Goal: Task Accomplishment & Management: Manage account settings

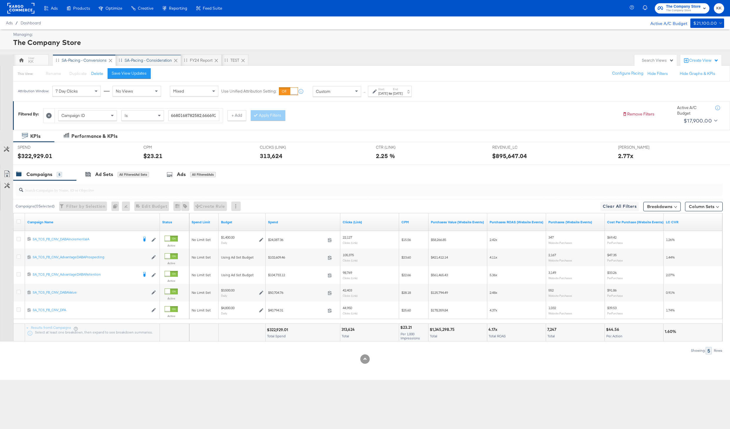
click at [147, 54] on div "SA-Pacing - Consideration" at bounding box center [148, 60] width 65 height 12
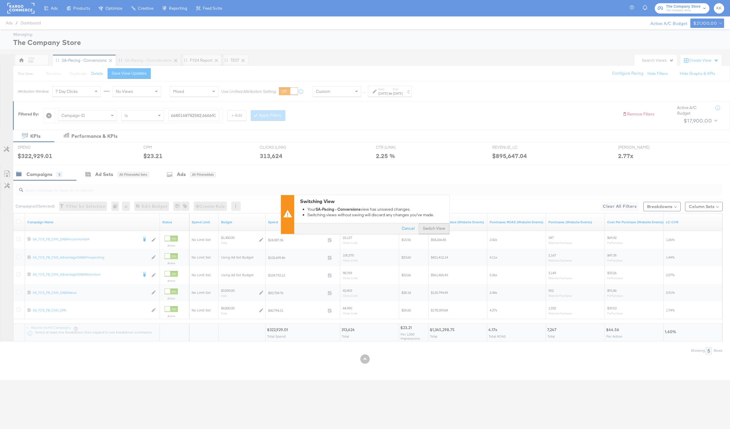
click at [438, 232] on button "Switch View" at bounding box center [434, 229] width 31 height 11
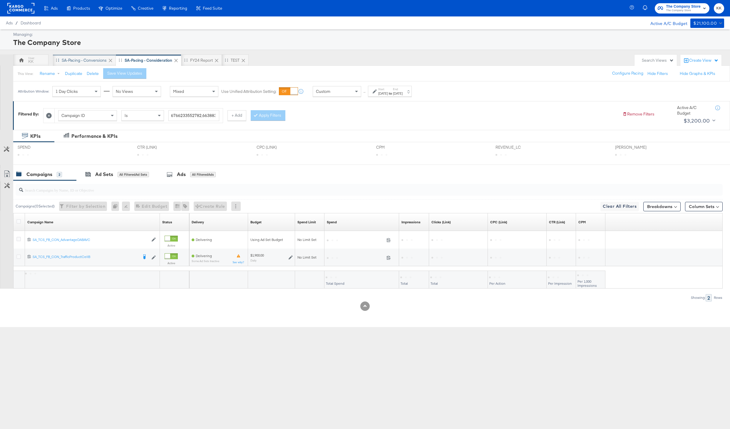
click at [87, 61] on div "SA-Pacing - Conversions" at bounding box center [84, 61] width 45 height 6
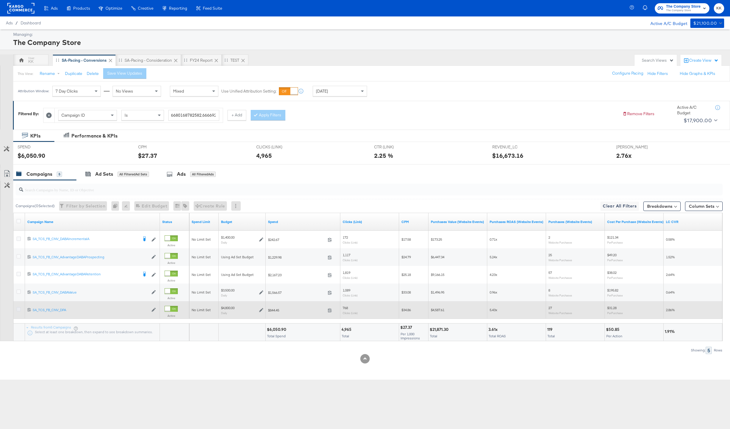
click at [17, 309] on icon at bounding box center [18, 309] width 4 height 4
click at [0, 0] on input "checkbox" at bounding box center [0, 0] width 0 height 0
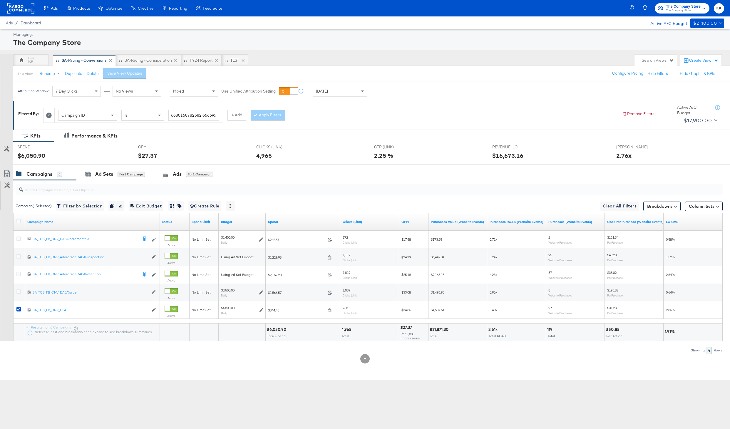
click at [120, 181] on div at bounding box center [367, 189] width 709 height 19
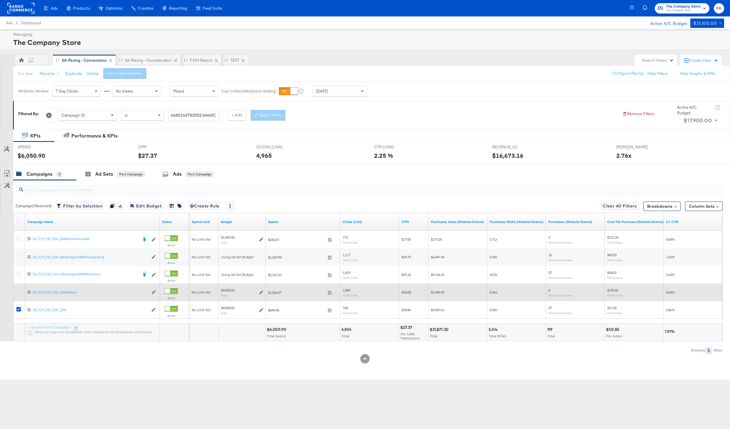
click at [20, 293] on icon at bounding box center [18, 291] width 4 height 4
click at [0, 0] on input "checkbox" at bounding box center [0, 0] width 0 height 0
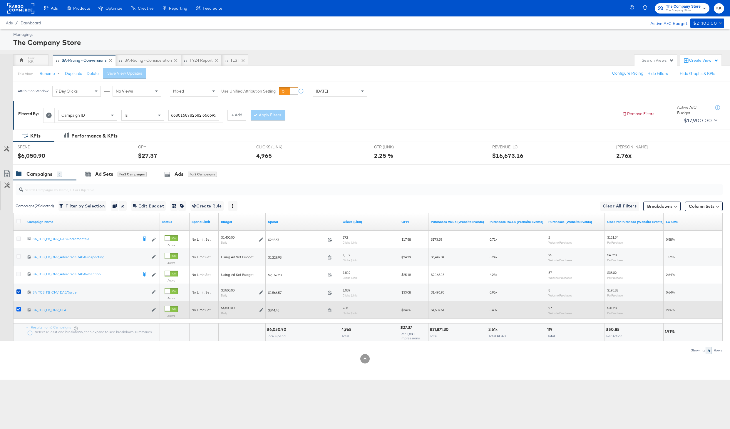
click at [19, 309] on icon at bounding box center [18, 309] width 4 height 4
click at [0, 0] on input "checkbox" at bounding box center [0, 0] width 0 height 0
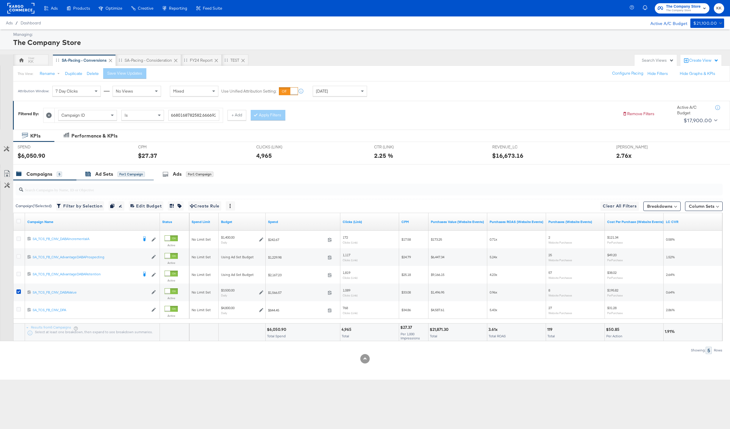
click at [124, 173] on div "for 1 Campaign" at bounding box center [131, 174] width 27 height 5
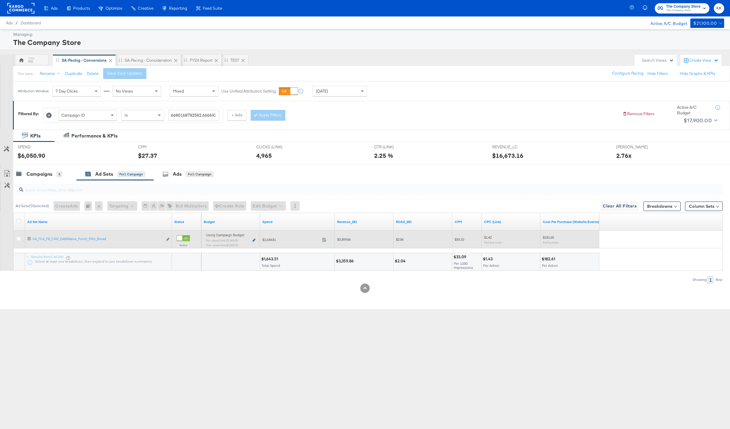
click at [255, 240] on icon at bounding box center [253, 240] width 3 height 3
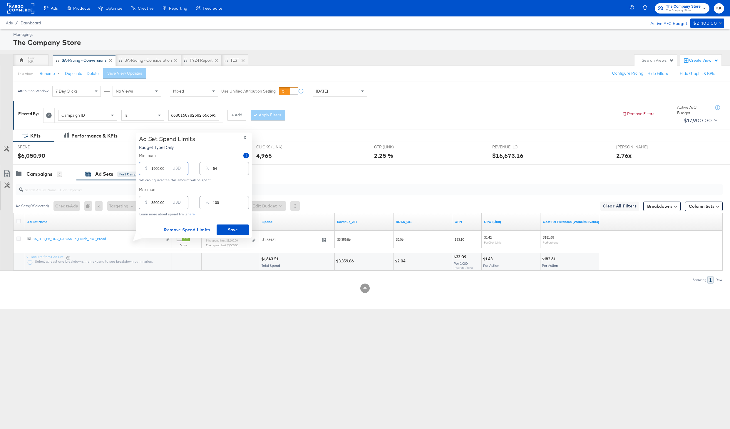
click at [156, 169] on input "1900.00" at bounding box center [160, 166] width 19 height 13
type input "100.00"
type input "3"
type input "1200.00"
type input "34"
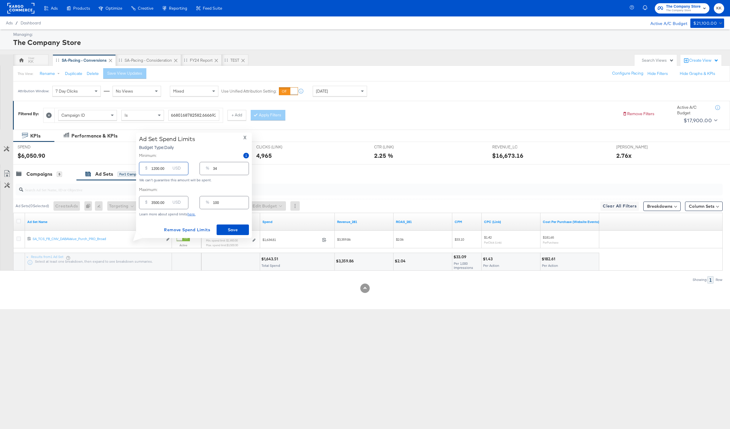
type input "1200.00"
drag, startPoint x: 156, startPoint y: 203, endPoint x: 145, endPoint y: 203, distance: 10.9
click at [145, 203] on div "$ 3500.00 USD" at bounding box center [163, 202] width 49 height 13
type input "400.00"
type input "11"
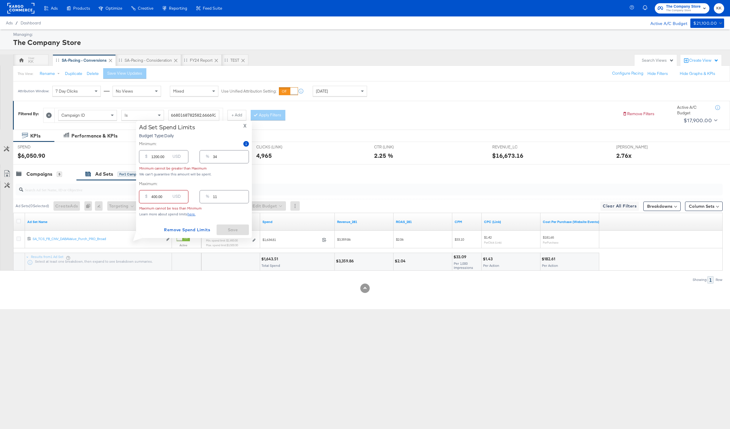
type input "4000.00"
type input "114"
type input "4000.00"
click at [227, 230] on span "Save" at bounding box center [233, 229] width 28 height 7
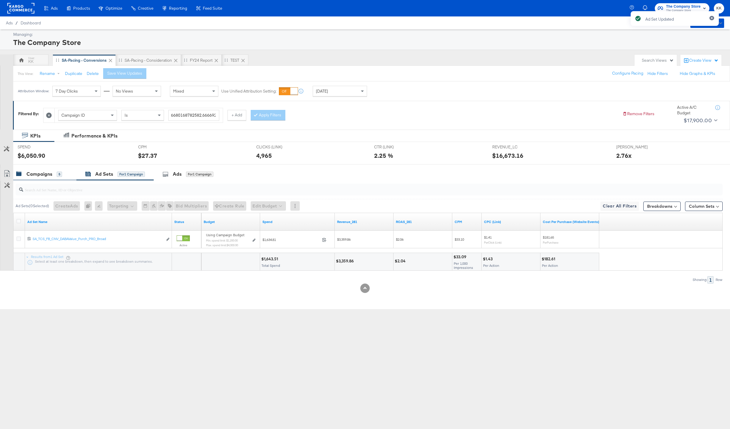
click at [44, 170] on div "Campaigns 5" at bounding box center [44, 174] width 63 height 13
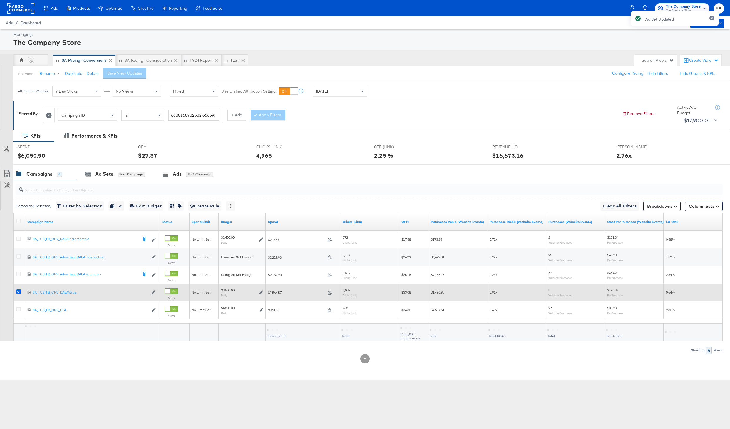
click at [19, 294] on icon at bounding box center [18, 291] width 4 height 4
click at [0, 0] on input "checkbox" at bounding box center [0, 0] width 0 height 0
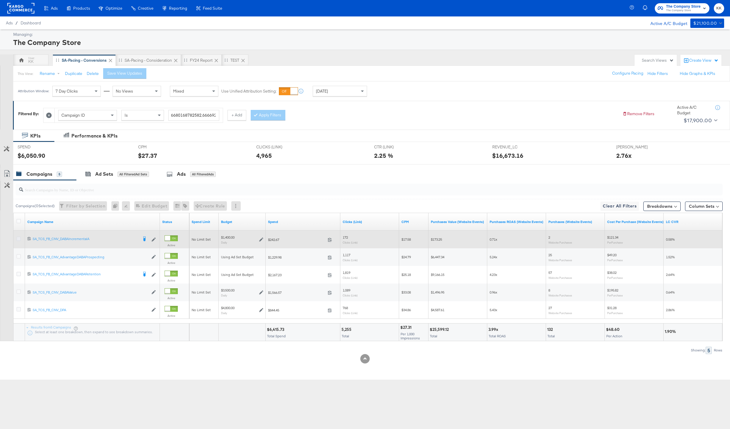
click at [17, 239] on icon at bounding box center [18, 239] width 4 height 4
click at [0, 0] on input "checkbox" at bounding box center [0, 0] width 0 height 0
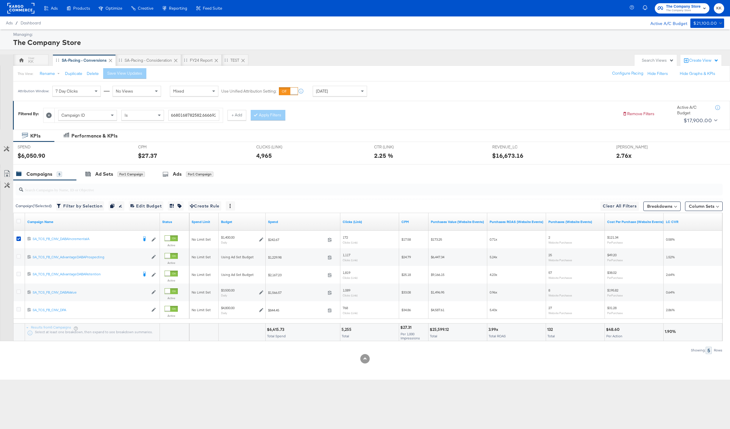
click at [94, 187] on input "search" at bounding box center [339, 187] width 633 height 11
click at [111, 177] on div "Ad Sets for 1 Campaign" at bounding box center [114, 174] width 77 height 13
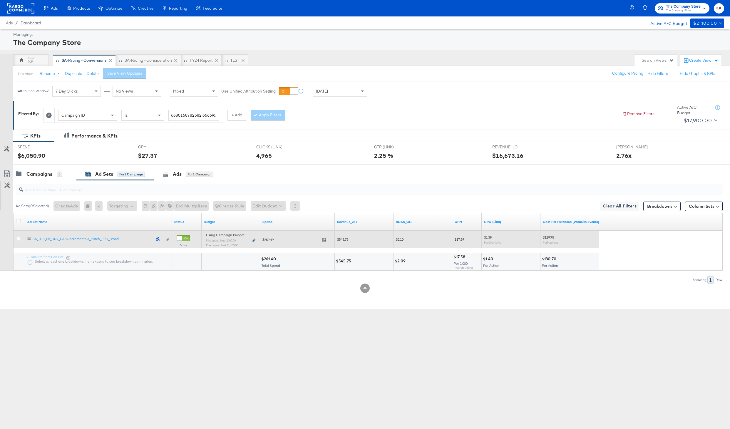
click at [254, 240] on icon at bounding box center [253, 240] width 3 height 3
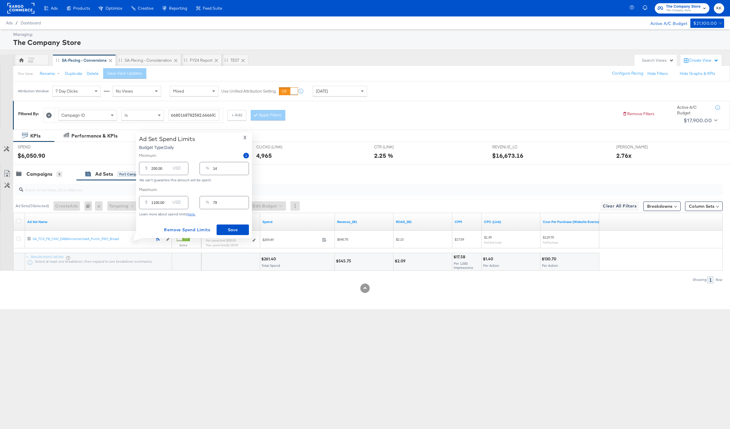
click at [155, 202] on input "1100.00" at bounding box center [160, 200] width 19 height 13
type input "100.00"
type input "7"
type input "1500.00"
type input "107"
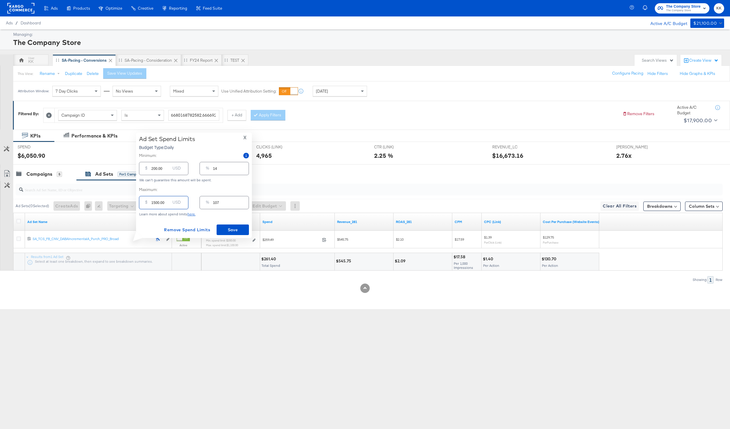
type input "1500.00"
click at [153, 169] on input "200.00" at bounding box center [160, 166] width 19 height 13
type input "00.00"
type input "0"
type input "500.00"
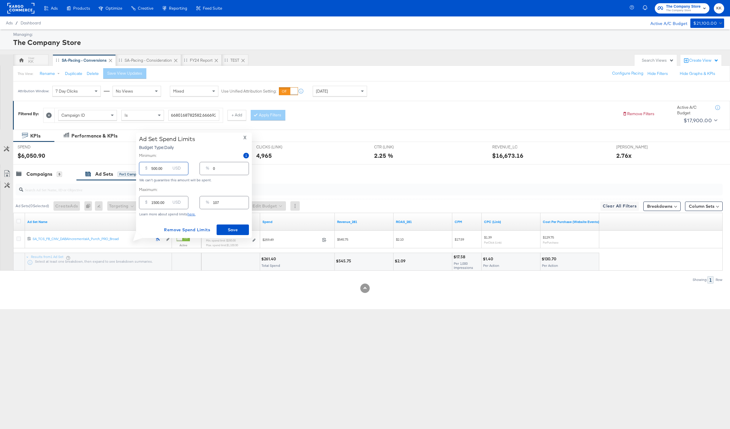
type input "36"
type input "500.00"
click at [239, 232] on span "Save" at bounding box center [233, 229] width 28 height 7
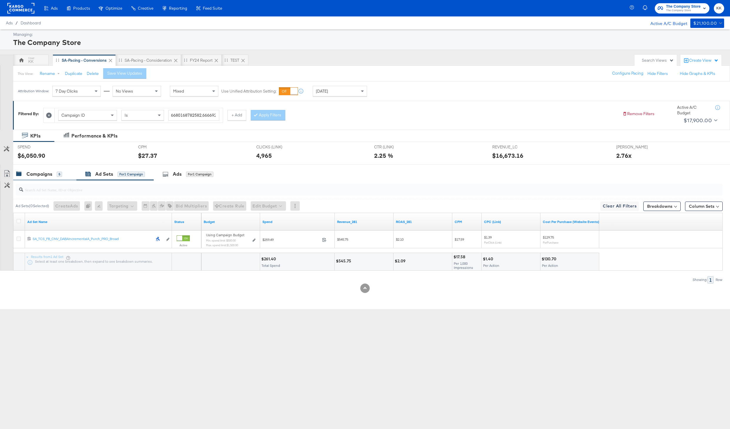
click at [45, 172] on div "Campaigns" at bounding box center [39, 174] width 26 height 7
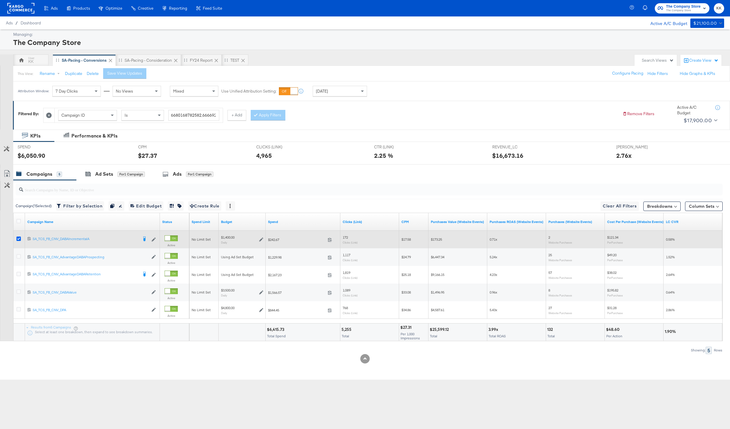
click at [19, 239] on icon at bounding box center [18, 239] width 4 height 4
click at [0, 0] on input "checkbox" at bounding box center [0, 0] width 0 height 0
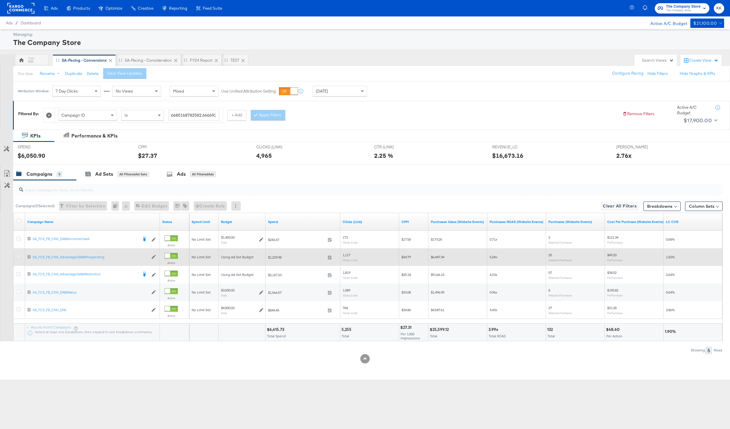
click at [18, 257] on icon at bounding box center [18, 256] width 4 height 4
click at [0, 0] on input "checkbox" at bounding box center [0, 0] width 0 height 0
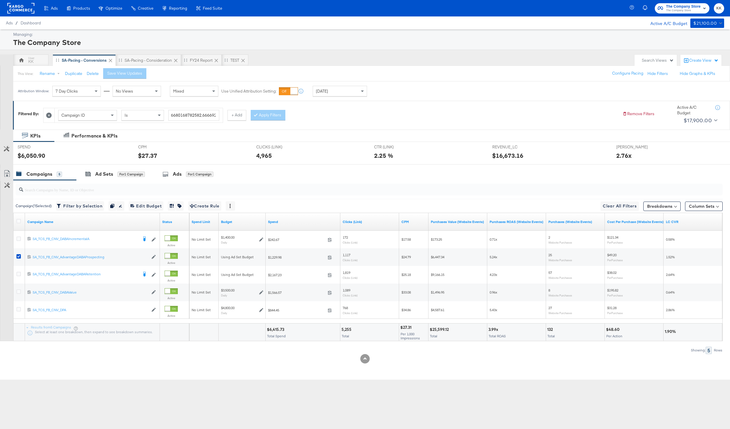
click at [120, 163] on div "SPEND SPEND $6,050.90" at bounding box center [73, 153] width 120 height 22
click at [120, 172] on div "for 1 Campaign" at bounding box center [131, 174] width 27 height 5
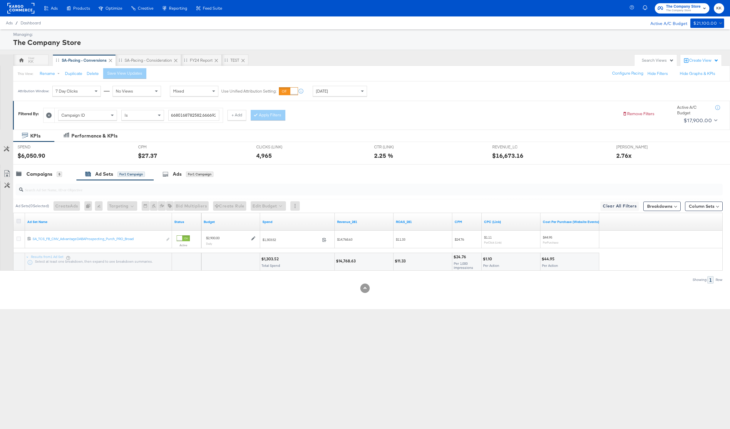
click at [19, 219] on icon at bounding box center [18, 221] width 4 height 4
click at [0, 0] on input "checkbox" at bounding box center [0, 0] width 0 height 0
click at [252, 206] on button "Edit Budget" at bounding box center [260, 205] width 35 height 9
click at [254, 219] on span "Edit Ad Set Budget" at bounding box center [261, 221] width 33 height 8
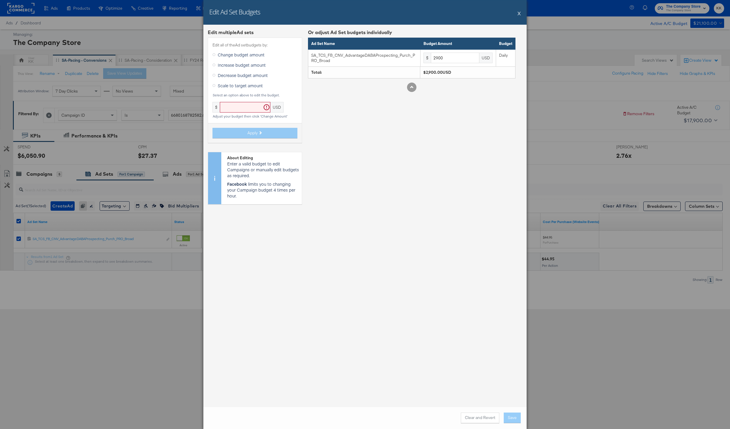
click at [223, 65] on span "Increase budget amount" at bounding box center [242, 65] width 48 height 6
click at [0, 0] on input "Increase budget amount" at bounding box center [0, 0] width 0 height 0
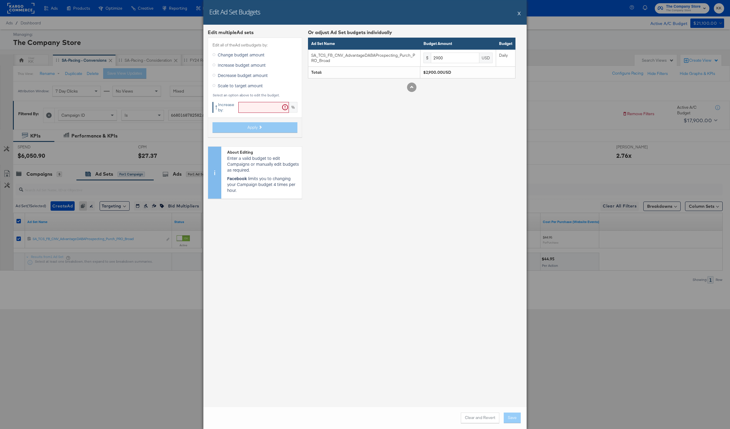
click at [251, 98] on div "Edit all of the Ad set budgets by: Change budget amount Increase budget amount …" at bounding box center [255, 88] width 94 height 100
click at [251, 103] on input "text" at bounding box center [263, 107] width 51 height 11
type input "19"
click at [263, 129] on button "Apply" at bounding box center [254, 127] width 85 height 11
type input "3451"
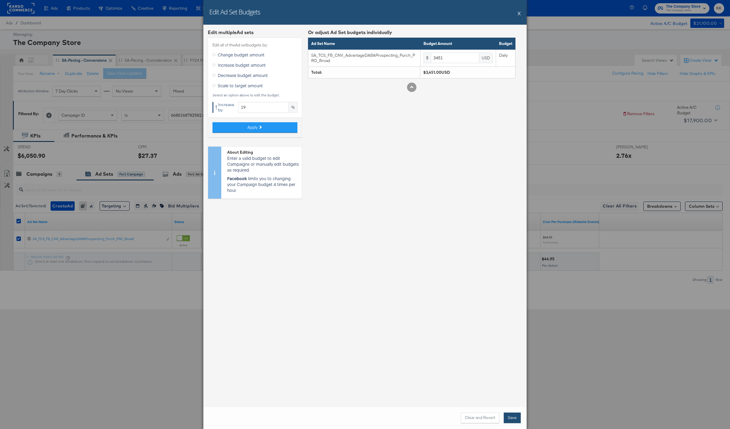
click at [514, 415] on button "Save" at bounding box center [512, 418] width 17 height 11
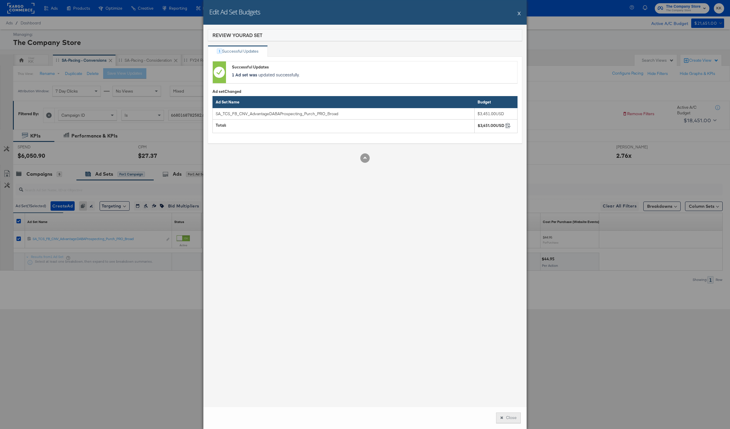
click at [513, 419] on button "Close" at bounding box center [508, 418] width 25 height 11
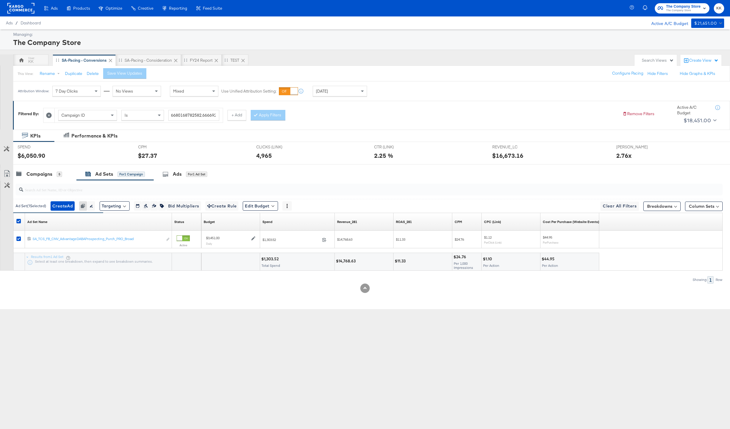
click at [57, 182] on input "search" at bounding box center [339, 187] width 633 height 11
click at [52, 172] on div "Campaigns" at bounding box center [39, 174] width 26 height 7
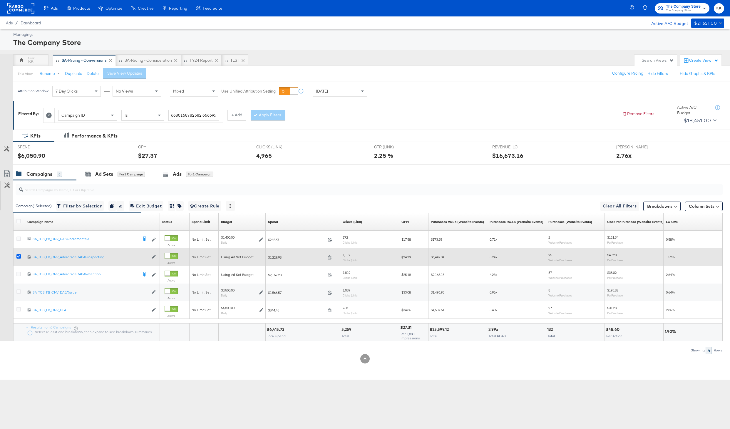
click at [19, 256] on icon at bounding box center [18, 256] width 4 height 4
click at [0, 0] on input "checkbox" at bounding box center [0, 0] width 0 height 0
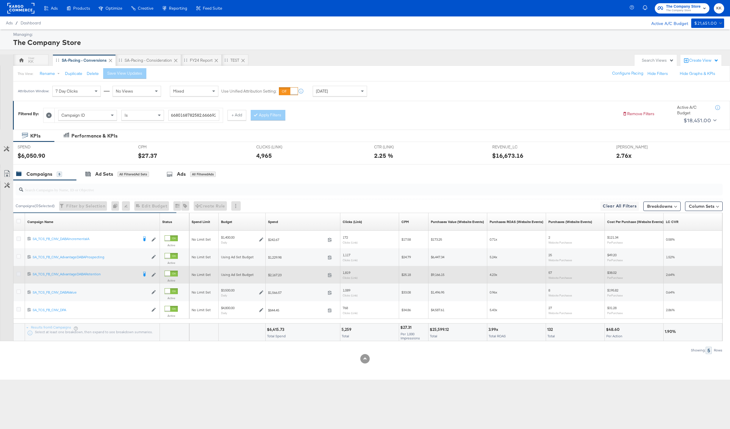
click at [18, 275] on icon at bounding box center [18, 274] width 4 height 4
click at [0, 0] on input "checkbox" at bounding box center [0, 0] width 0 height 0
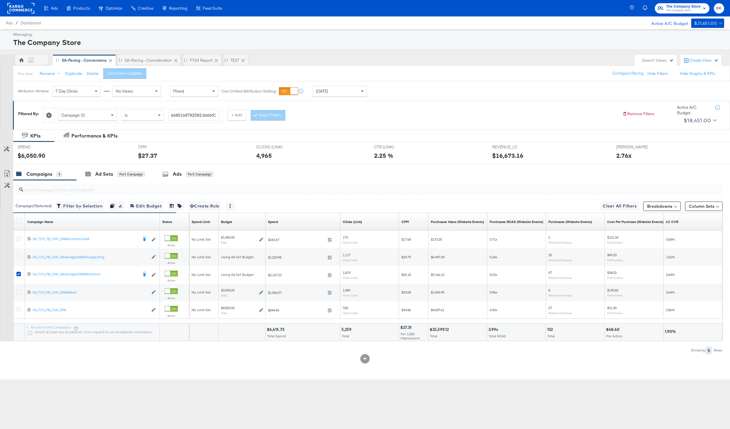
click at [108, 163] on div "SPEND SPEND $6,050.90" at bounding box center [73, 153] width 120 height 22
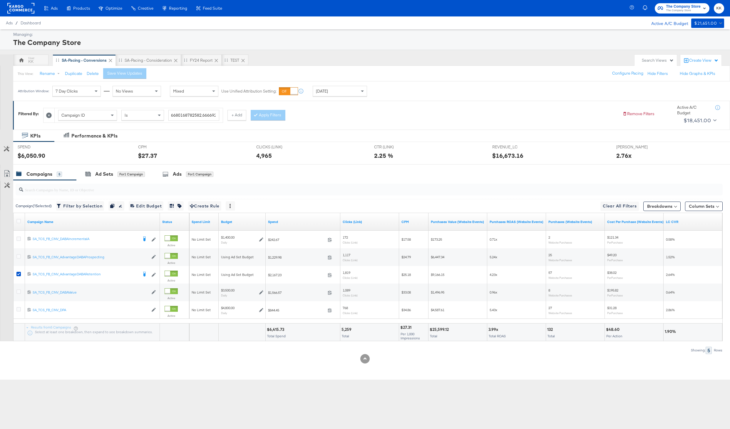
click at [108, 164] on div "SPEND SPEND $6,050.90" at bounding box center [73, 153] width 120 height 22
click at [108, 166] on div at bounding box center [365, 167] width 730 height 5
click at [110, 174] on div "Ad Sets" at bounding box center [104, 174] width 18 height 7
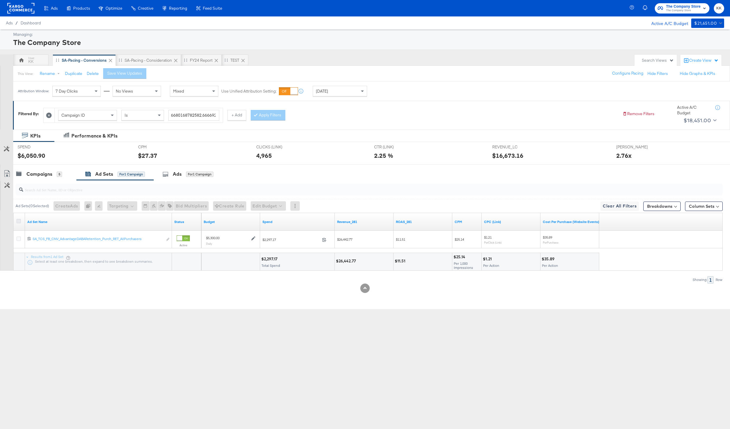
click at [17, 222] on icon at bounding box center [18, 221] width 4 height 4
click at [0, 0] on input "checkbox" at bounding box center [0, 0] width 0 height 0
click at [274, 197] on div at bounding box center [367, 189] width 709 height 19
click at [273, 204] on button "Edit Budget" at bounding box center [260, 205] width 35 height 9
click at [274, 222] on span "Edit Ad Set Budget" at bounding box center [261, 221] width 33 height 8
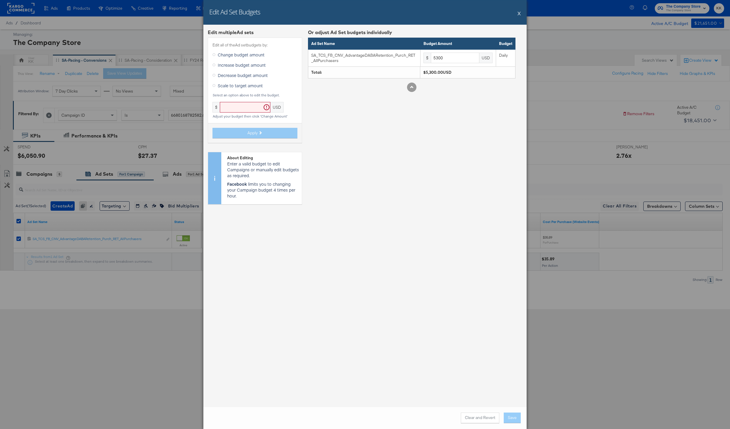
click at [241, 61] on label "Increase budget amount" at bounding box center [240, 65] width 56 height 9
click at [0, 0] on input "Increase budget amount" at bounding box center [0, 0] width 0 height 0
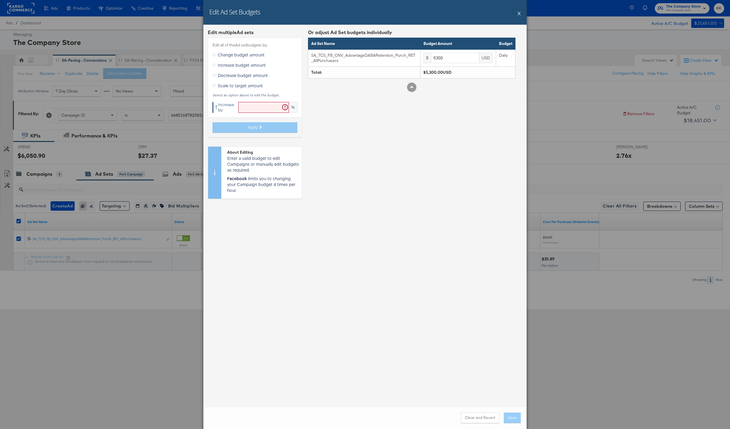
click at [264, 111] on input "text" at bounding box center [263, 107] width 51 height 11
type input "19"
click at [269, 125] on button "Apply" at bounding box center [254, 127] width 85 height 11
type input "6307"
click at [510, 414] on button "Save" at bounding box center [512, 418] width 17 height 11
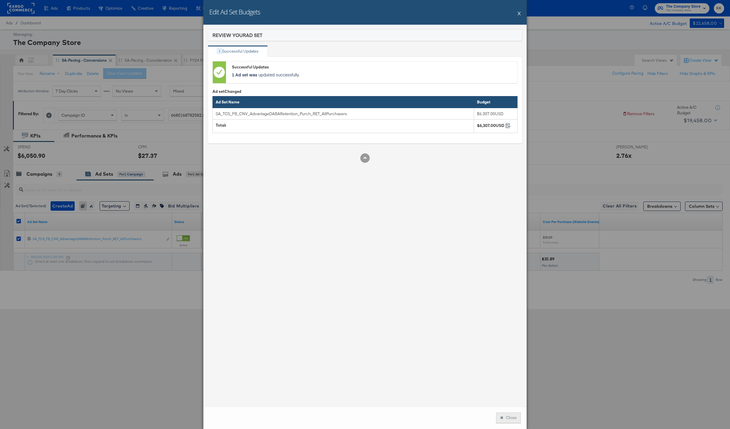
click at [509, 418] on button "Close" at bounding box center [508, 418] width 25 height 11
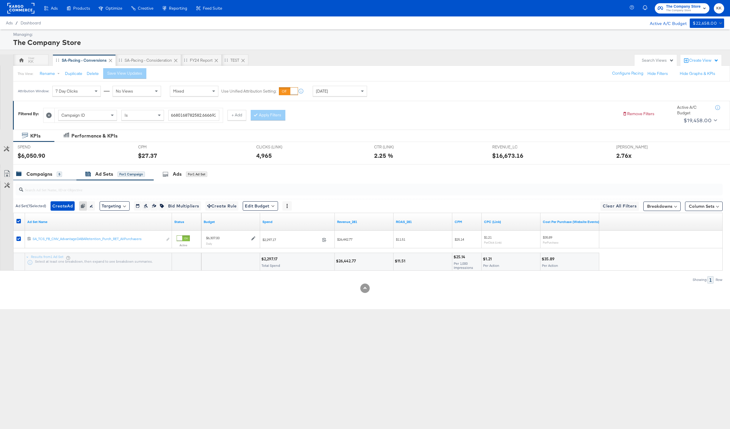
click at [57, 174] on div "5" at bounding box center [59, 174] width 5 height 5
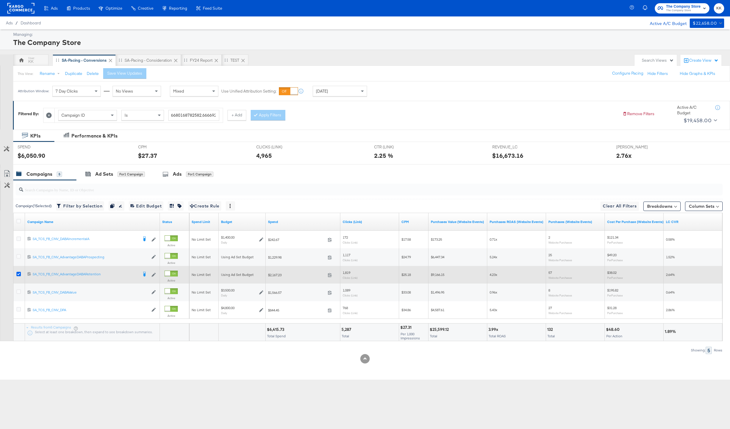
click at [18, 275] on icon at bounding box center [18, 274] width 4 height 4
click at [0, 0] on input "checkbox" at bounding box center [0, 0] width 0 height 0
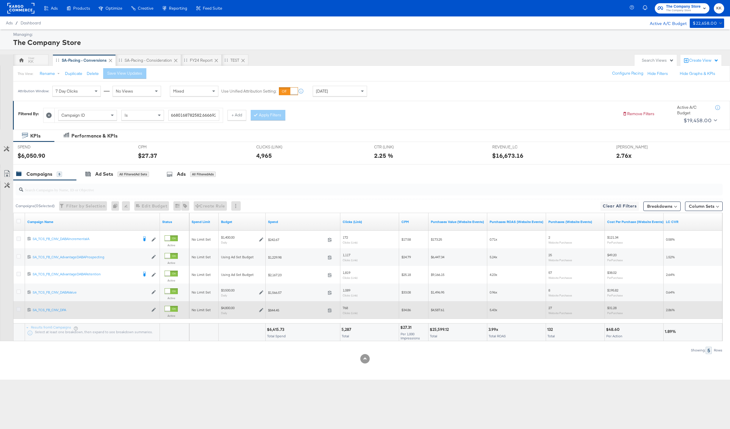
click at [19, 309] on icon at bounding box center [18, 309] width 4 height 4
click at [0, 0] on input "checkbox" at bounding box center [0, 0] width 0 height 0
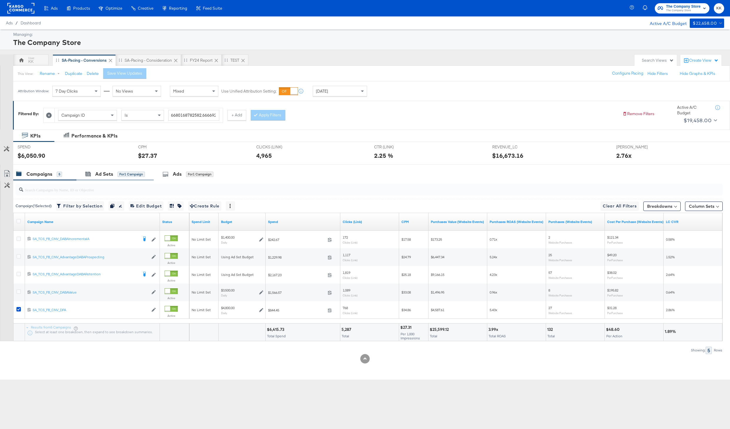
click at [125, 177] on div "Ad Sets for 1 Campaign" at bounding box center [114, 174] width 77 height 13
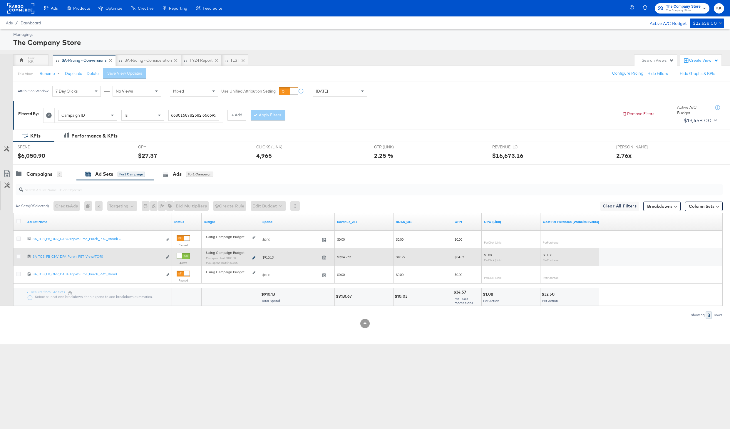
click at [254, 259] on icon at bounding box center [253, 257] width 3 height 3
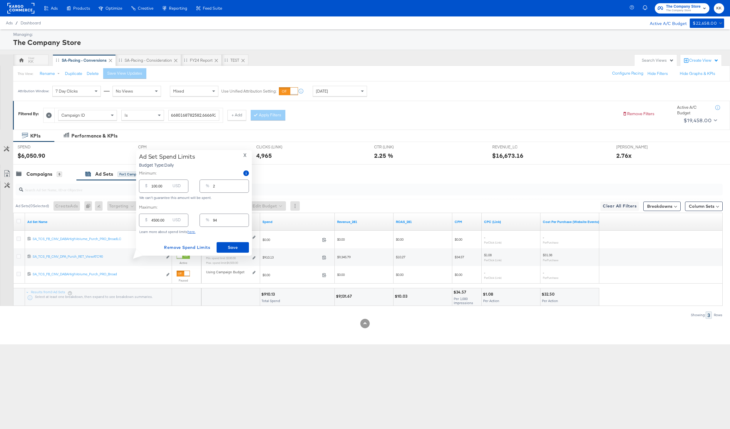
click at [153, 186] on input "100.00" at bounding box center [160, 183] width 19 height 13
type input "00.00"
type input "0"
type input "100.00"
type input "2"
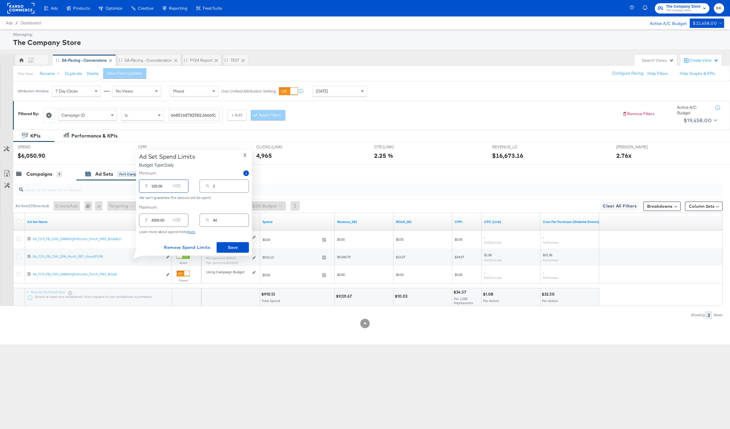
type input "1800.00"
type input "38"
type input "1800.00"
click at [232, 244] on span "Save" at bounding box center [233, 247] width 28 height 7
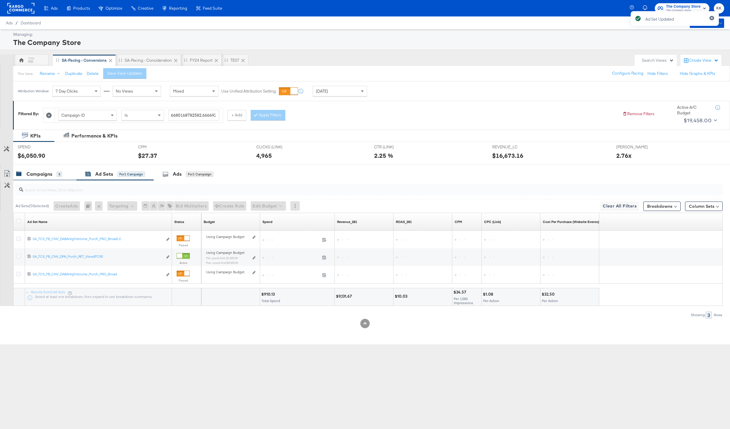
click at [54, 177] on div "Campaigns 5" at bounding box center [39, 174] width 46 height 7
